Goal: Communication & Community: Answer question/provide support

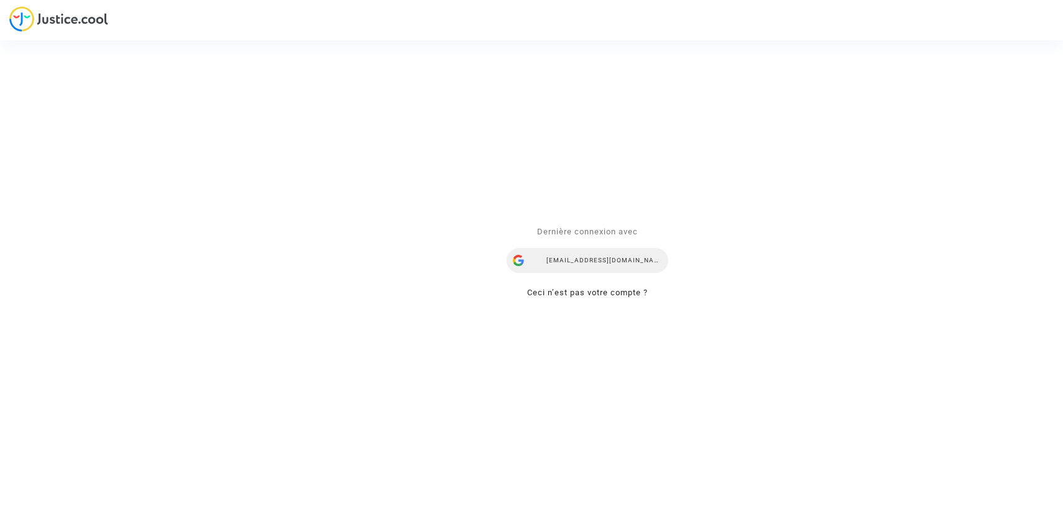
click at [570, 266] on div "nadiia.dieulina@skycop.com" at bounding box center [588, 260] width 162 height 25
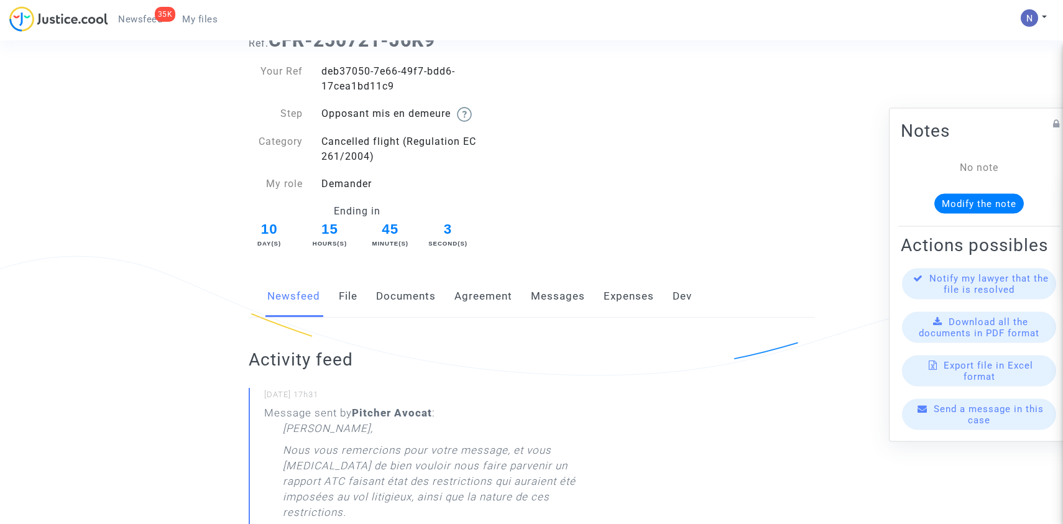
scroll to position [62, 0]
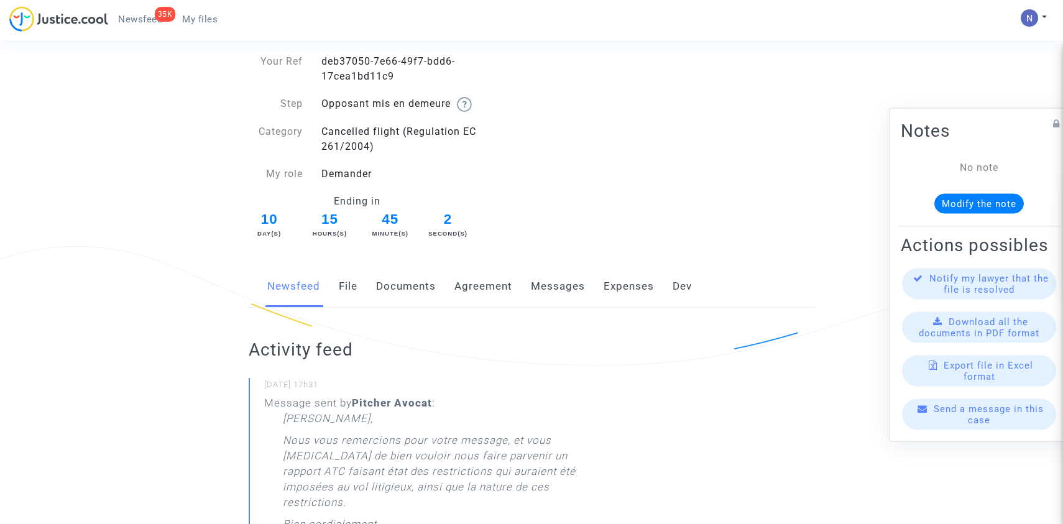
click at [551, 283] on link "Messages" at bounding box center [558, 286] width 54 height 41
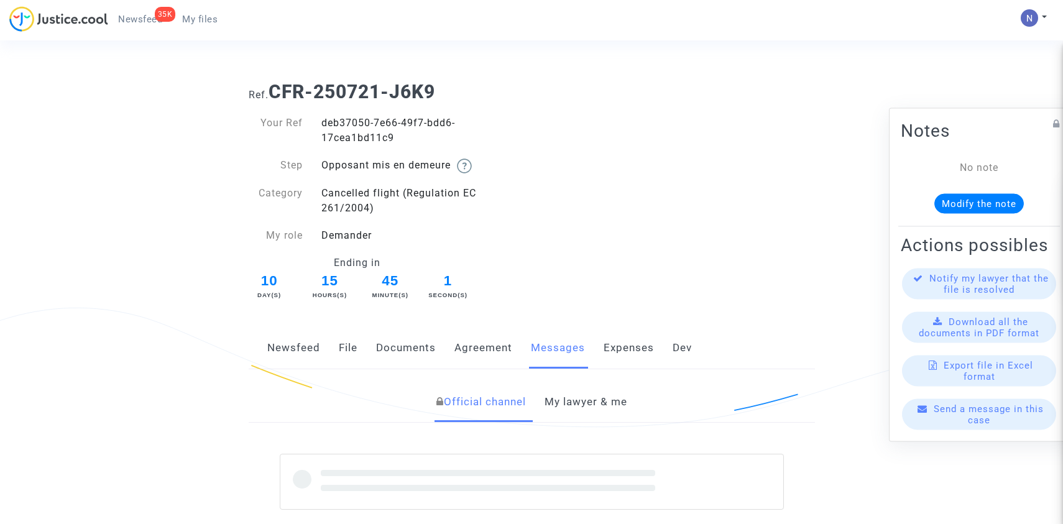
click at [580, 395] on link "My lawyer & me" at bounding box center [586, 402] width 83 height 41
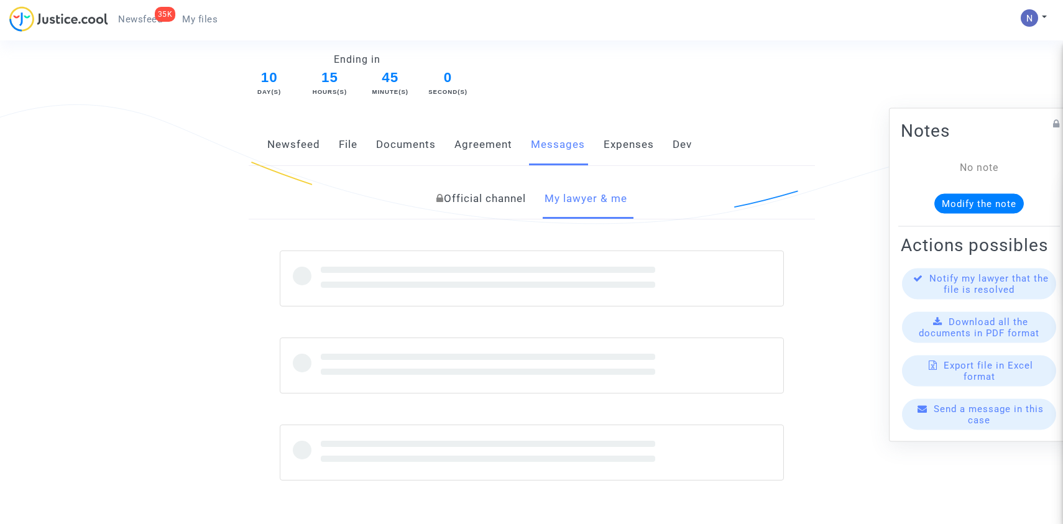
scroll to position [204, 0]
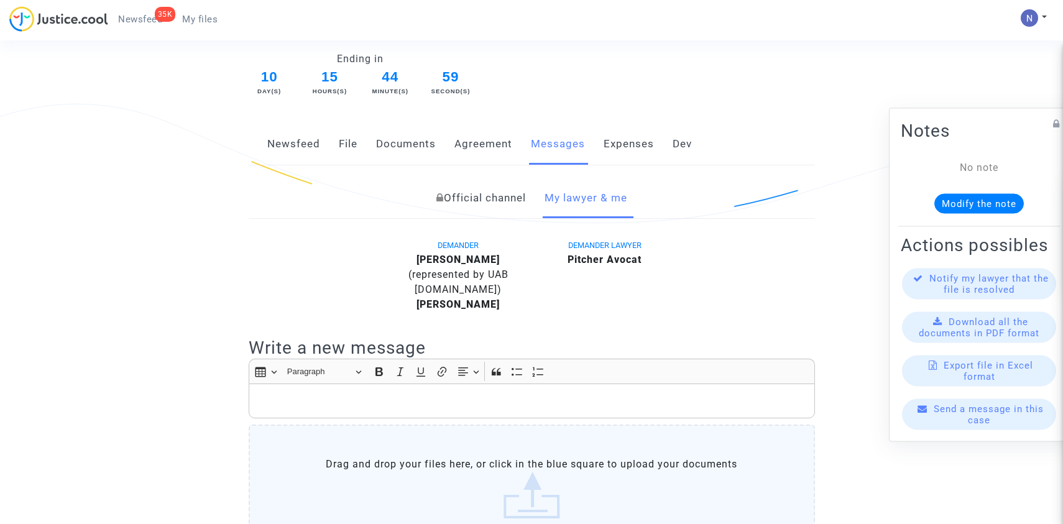
click at [502, 460] on label "Drag and drop your files here, or click in the blue square to upload your docum…" at bounding box center [532, 488] width 566 height 127
click at [0, 0] on input "Drag and drop your files here, or click in the blue square to upload your docum…" at bounding box center [0, 0] width 0 height 0
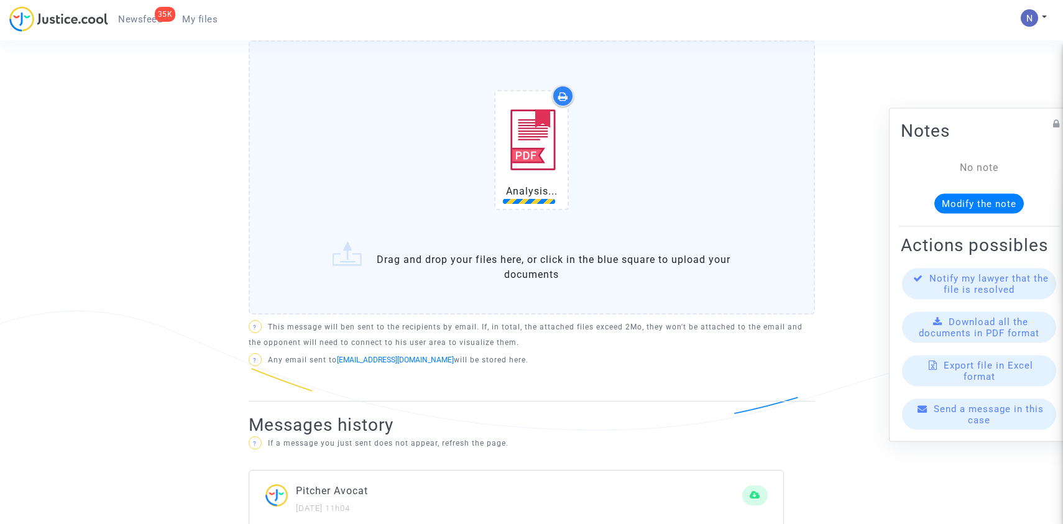
scroll to position [586, 0]
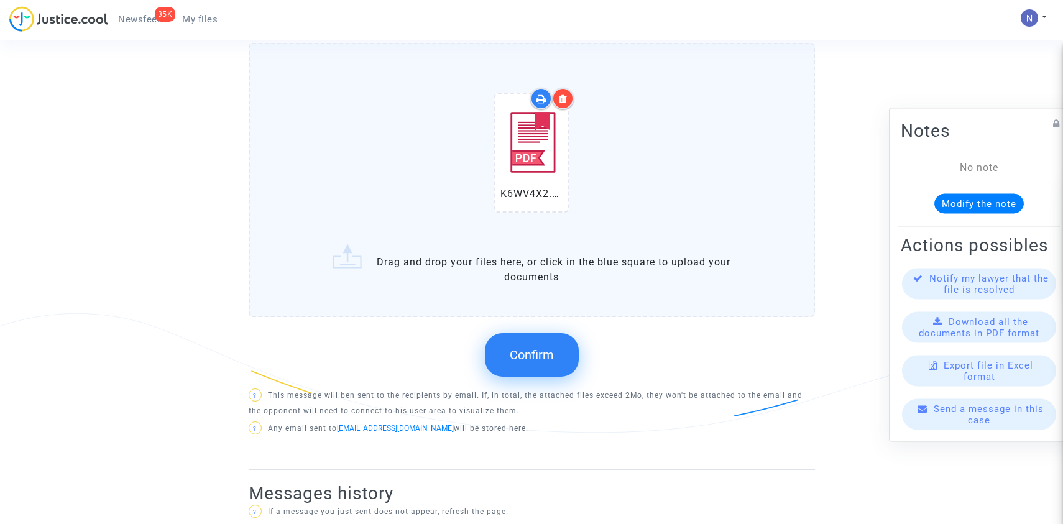
click at [549, 351] on span "Confirm" at bounding box center [532, 354] width 44 height 15
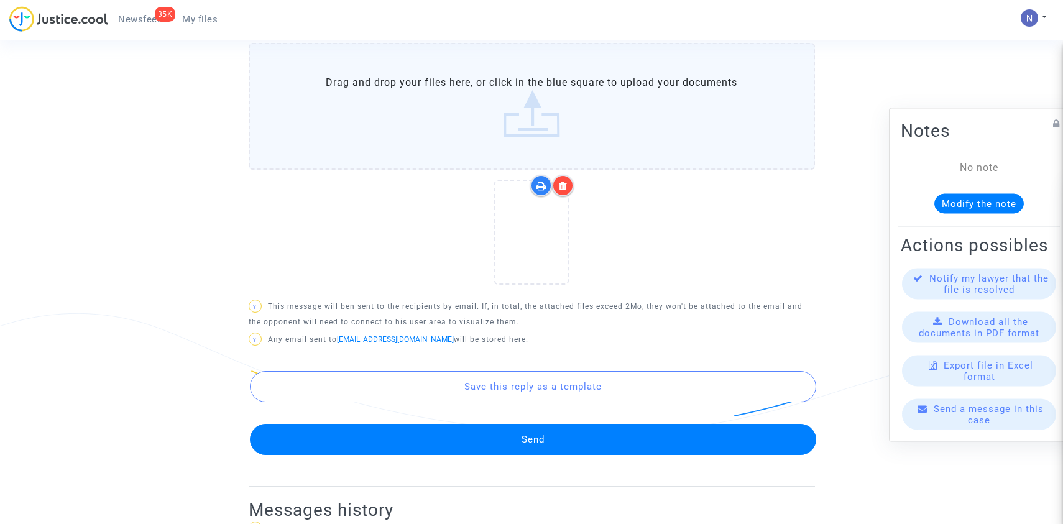
click at [499, 439] on button "Send" at bounding box center [533, 439] width 566 height 31
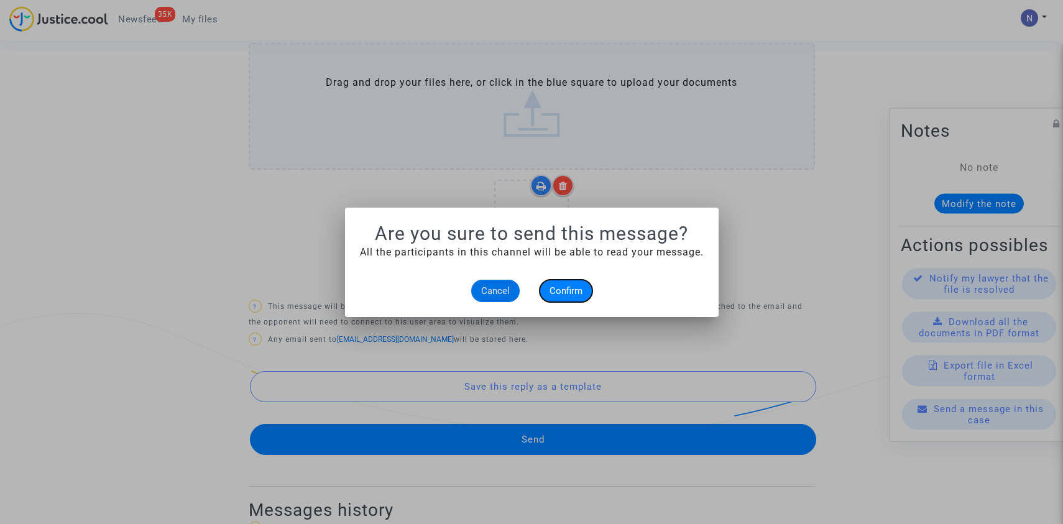
click at [571, 293] on span "Confirm" at bounding box center [565, 290] width 33 height 11
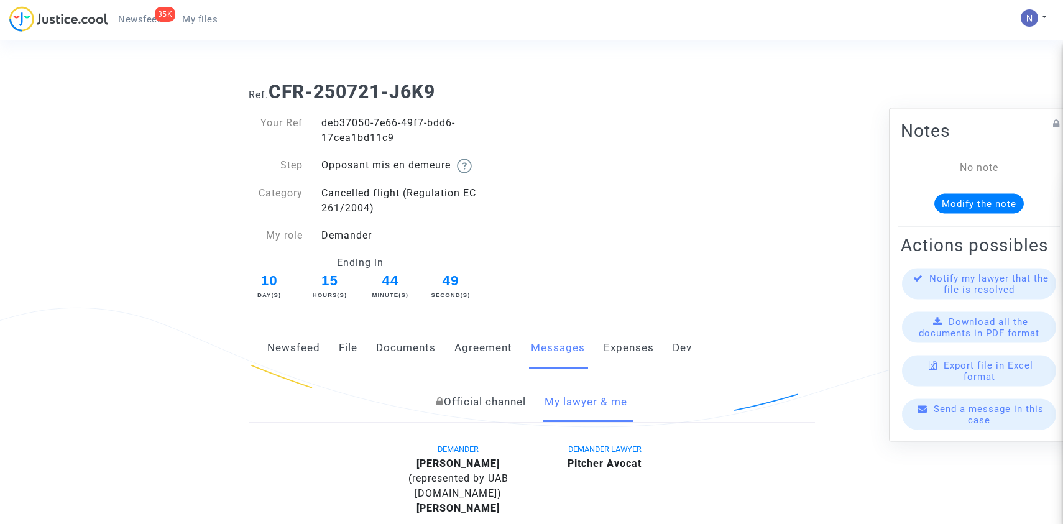
scroll to position [586, 0]
